Goal: Task Accomplishment & Management: Book appointment/travel/reservation

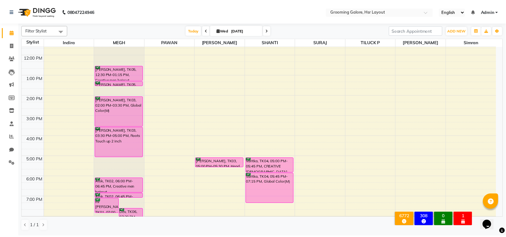
scroll to position [54, 0]
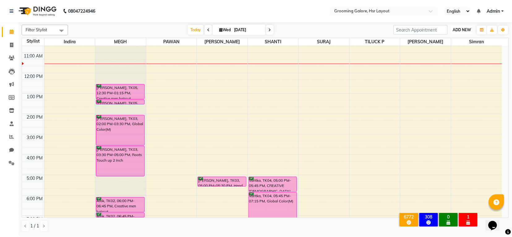
click at [457, 32] on span "ADD NEW" at bounding box center [462, 30] width 18 height 5
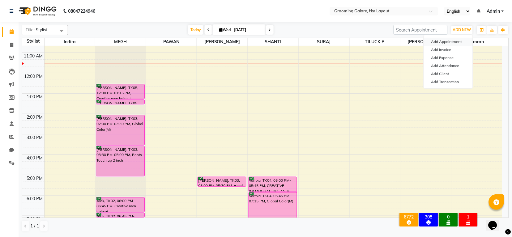
click at [451, 42] on button "Add Appointment" at bounding box center [448, 42] width 49 height 8
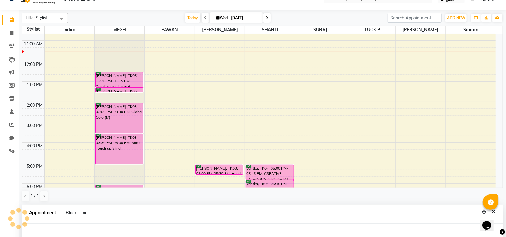
select select "tentative"
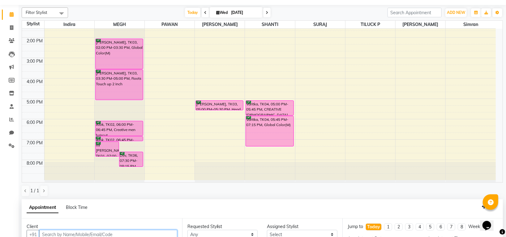
scroll to position [120, 0]
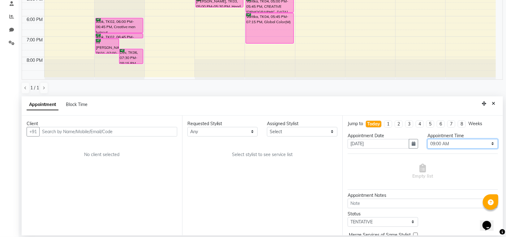
click at [443, 142] on select "Select 09:00 AM 09:15 AM 09:30 AM 09:45 AM 10:00 AM 10:15 AM 10:30 AM 10:45 AM …" at bounding box center [462, 144] width 70 height 10
select select "750"
click at [427, 139] on select "Select 09:00 AM 09:15 AM 09:30 AM 09:45 AM 10:00 AM 10:15 AM 10:30 AM 10:45 AM …" at bounding box center [462, 144] width 70 height 10
click at [206, 132] on select "Any [PERSON_NAME] [PERSON_NAME] PAWAN [PERSON_NAME] SHANTI [PERSON_NAME] SURAJ …" at bounding box center [222, 132] width 70 height 10
select select "45583"
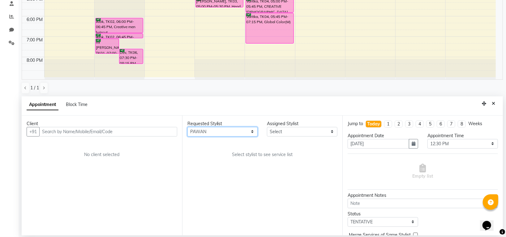
click at [187, 127] on select "Any [PERSON_NAME] [PERSON_NAME] PAWAN [PERSON_NAME] SHANTI [PERSON_NAME] SURAJ …" at bounding box center [222, 132] width 70 height 10
select select "45583"
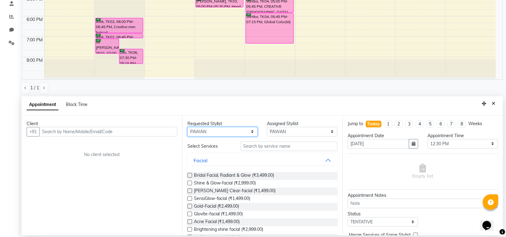
click at [221, 132] on select "Any [PERSON_NAME] [PERSON_NAME] PAWAN [PERSON_NAME] SHANTI [PERSON_NAME] SURAJ …" at bounding box center [222, 132] width 70 height 10
click at [267, 147] on input "text" at bounding box center [288, 147] width 97 height 10
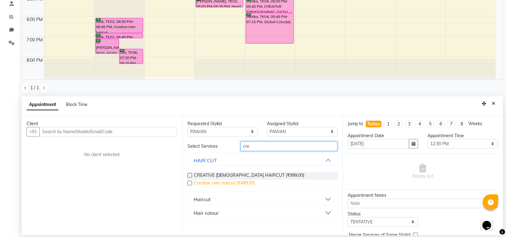
type input "cre"
click at [252, 183] on span "Creative men haircut (₹499.00)" at bounding box center [224, 184] width 61 height 8
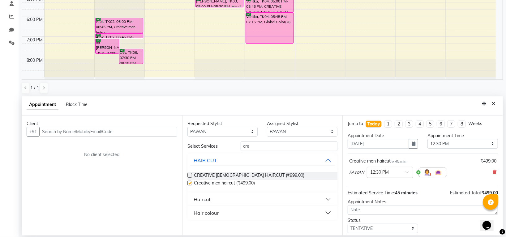
checkbox input "false"
click at [256, 147] on input "cre" at bounding box center [288, 147] width 97 height 10
type input "c"
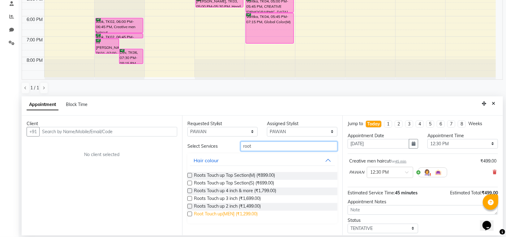
type input "root"
click at [244, 214] on span "Root Touch up{MEN] (₹1,299.00)" at bounding box center [226, 215] width 64 height 8
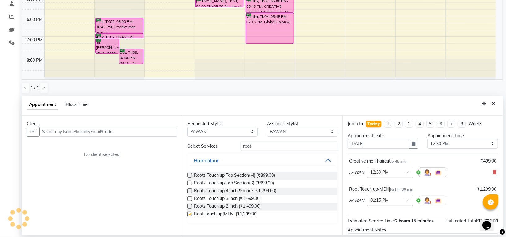
checkbox input "false"
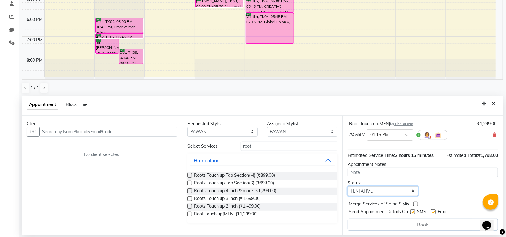
click at [387, 191] on select "Select TENTATIVE CONFIRM CHECK-IN UPCOMING" at bounding box center [382, 191] width 70 height 10
select select "confirm booking"
click at [347, 186] on select "Select TENTATIVE CONFIRM CHECK-IN UPCOMING" at bounding box center [382, 191] width 70 height 10
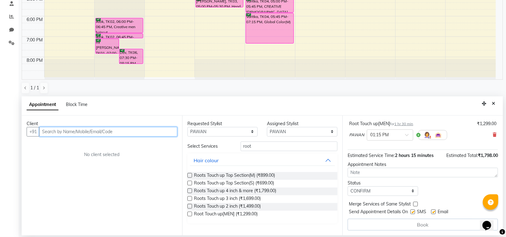
click at [125, 133] on input "text" at bounding box center [108, 132] width 138 height 10
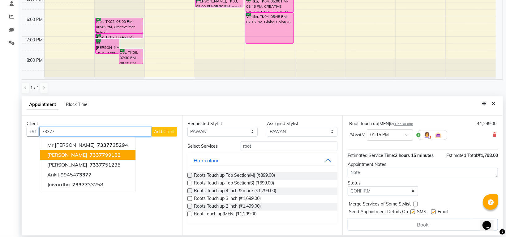
click at [91, 155] on ngb-highlight "73377 99182" at bounding box center [104, 155] width 32 height 6
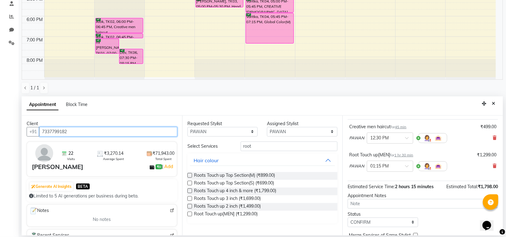
scroll to position [65, 0]
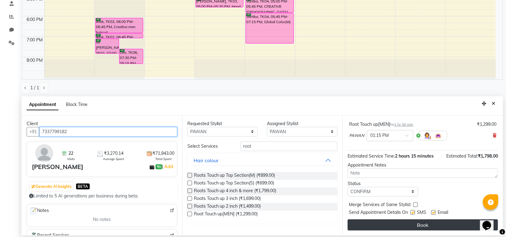
type input "7337799182"
click at [414, 221] on button "Book" at bounding box center [422, 224] width 150 height 11
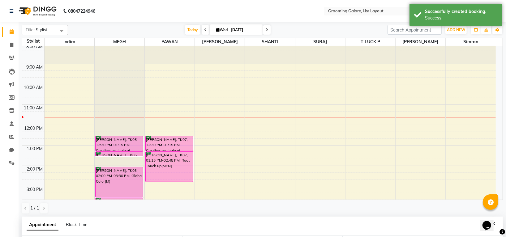
scroll to position [0, 0]
